Goal: Task Accomplishment & Management: Manage account settings

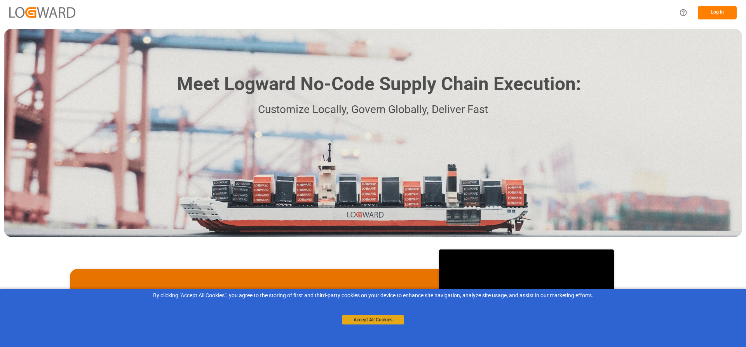
click at [361, 321] on button "Accept All Cookies" at bounding box center [373, 319] width 62 height 9
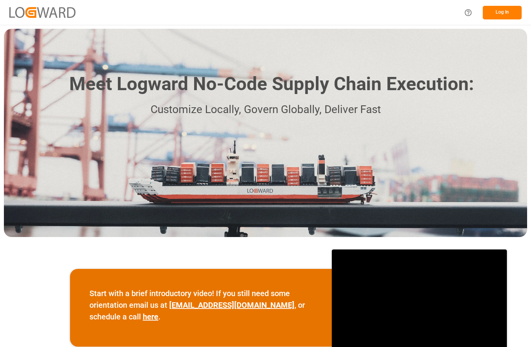
click at [361, 11] on button "Log In" at bounding box center [502, 13] width 39 height 14
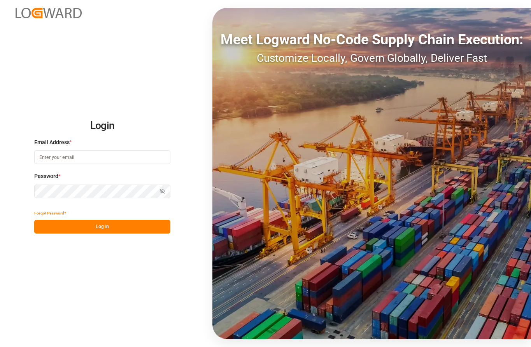
click at [52, 159] on input at bounding box center [102, 157] width 136 height 14
type input "[PERSON_NAME][EMAIL_ADDRESS][PERSON_NAME][DOMAIN_NAME]"
click at [160, 193] on button "Show password" at bounding box center [162, 192] width 16 height 14
click at [163, 192] on circle "button" at bounding box center [162, 192] width 2 height 2
click at [137, 229] on button "Log In" at bounding box center [102, 227] width 136 height 14
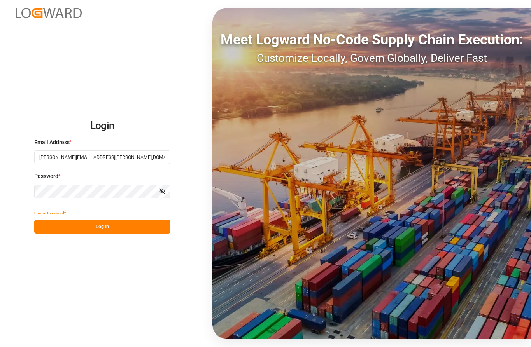
click at [141, 229] on button "Log In" at bounding box center [102, 227] width 136 height 14
